Goal: Navigation & Orientation: Find specific page/section

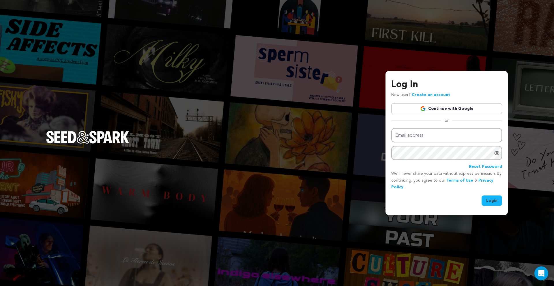
click at [441, 107] on link "Continue with Google" at bounding box center [446, 108] width 111 height 11
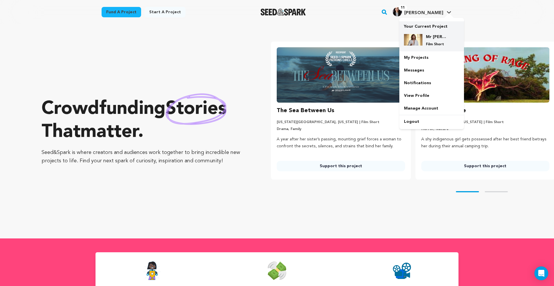
click at [432, 35] on h4 "Mr [PERSON_NAME]" at bounding box center [436, 37] width 21 height 6
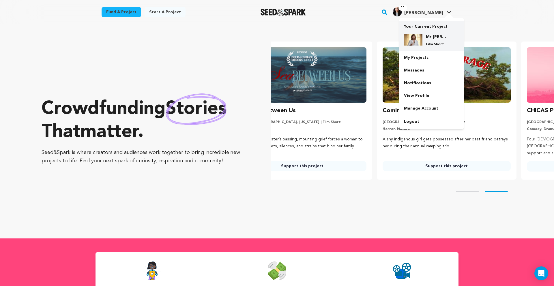
scroll to position [0, 149]
